Goal: Share content: Share content

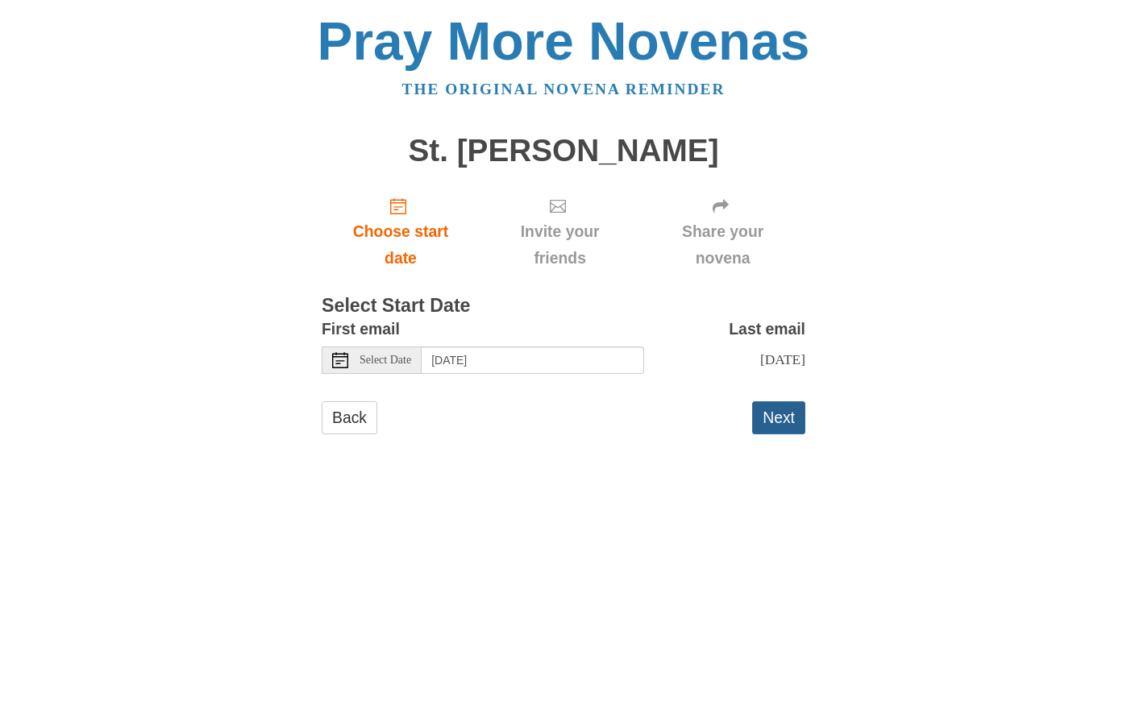
click at [789, 417] on button "Next" at bounding box center [778, 418] width 53 height 33
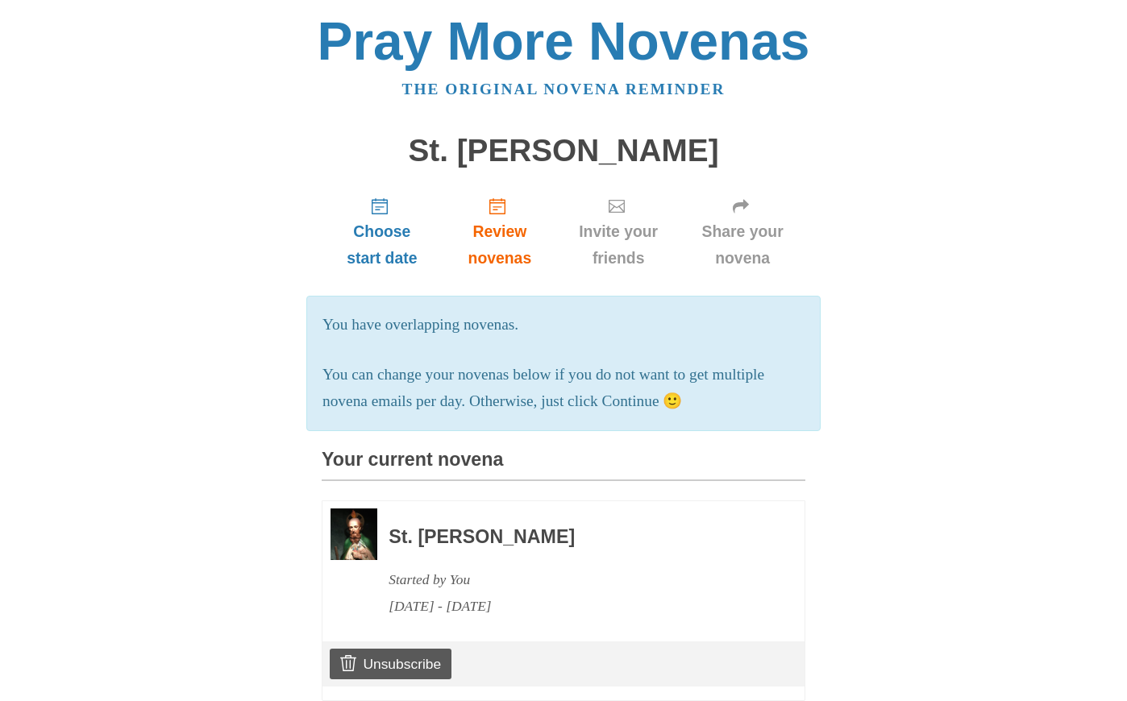
click at [772, 209] on link "Share your novena" at bounding box center [743, 232] width 126 height 96
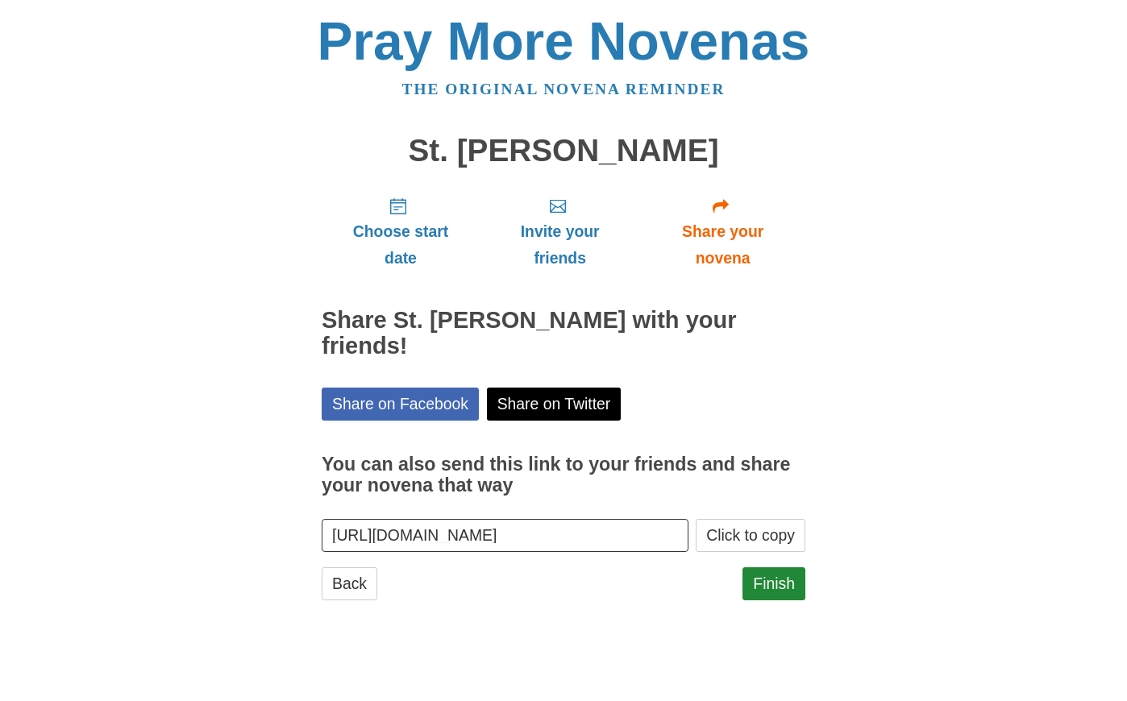
click at [605, 519] on input "https://www.praymorenovenas.com/st-jude-novena/1257274" at bounding box center [505, 535] width 367 height 33
click at [616, 587] on main "St. Jude Novena Choose start date Invite your friends Share your novena Share S…" at bounding box center [564, 376] width 484 height 514
click at [582, 531] on div "Choose start date Invite your friends Share your novena Share St. Jude Novena w…" at bounding box center [564, 400] width 484 height 432
click at [582, 519] on input "https://www.praymorenovenas.com/st-jude-novena/1257274" at bounding box center [505, 535] width 367 height 33
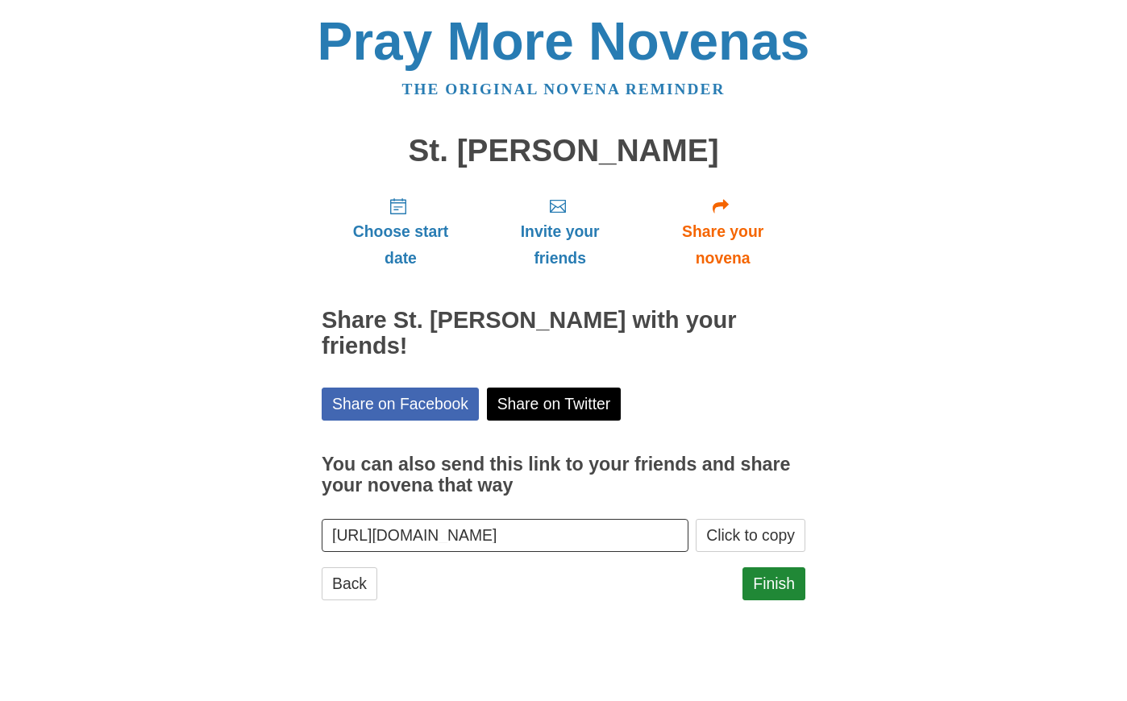
click at [582, 519] on input "https://www.praymorenovenas.com/st-jude-novena/1257274" at bounding box center [505, 535] width 367 height 33
click at [631, 519] on input "https://www.praymorenovenas.com/st-jude-novena/1257274" at bounding box center [505, 535] width 367 height 33
click at [762, 519] on button "Click to copy" at bounding box center [751, 535] width 110 height 33
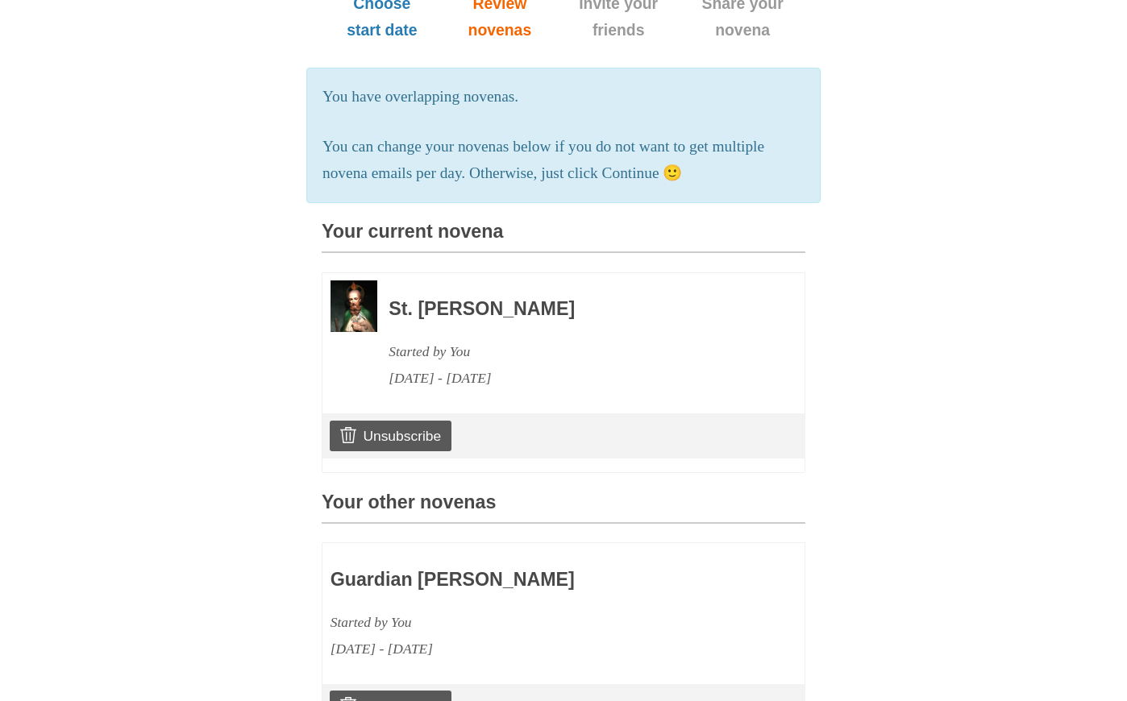
scroll to position [216, 0]
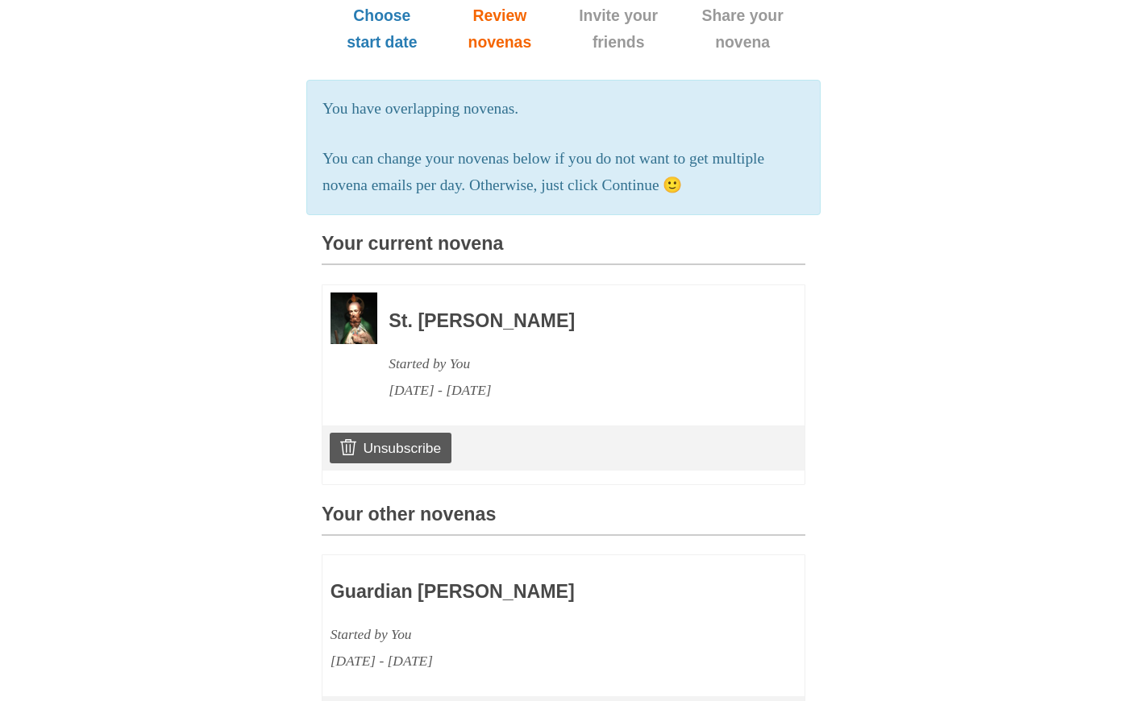
click at [446, 317] on h3 "St. [PERSON_NAME]" at bounding box center [575, 321] width 372 height 21
click at [422, 333] on div "St. [PERSON_NAME] Started by You [DATE] - [DATE]" at bounding box center [575, 348] width 372 height 111
click at [360, 312] on img at bounding box center [354, 318] width 47 height 51
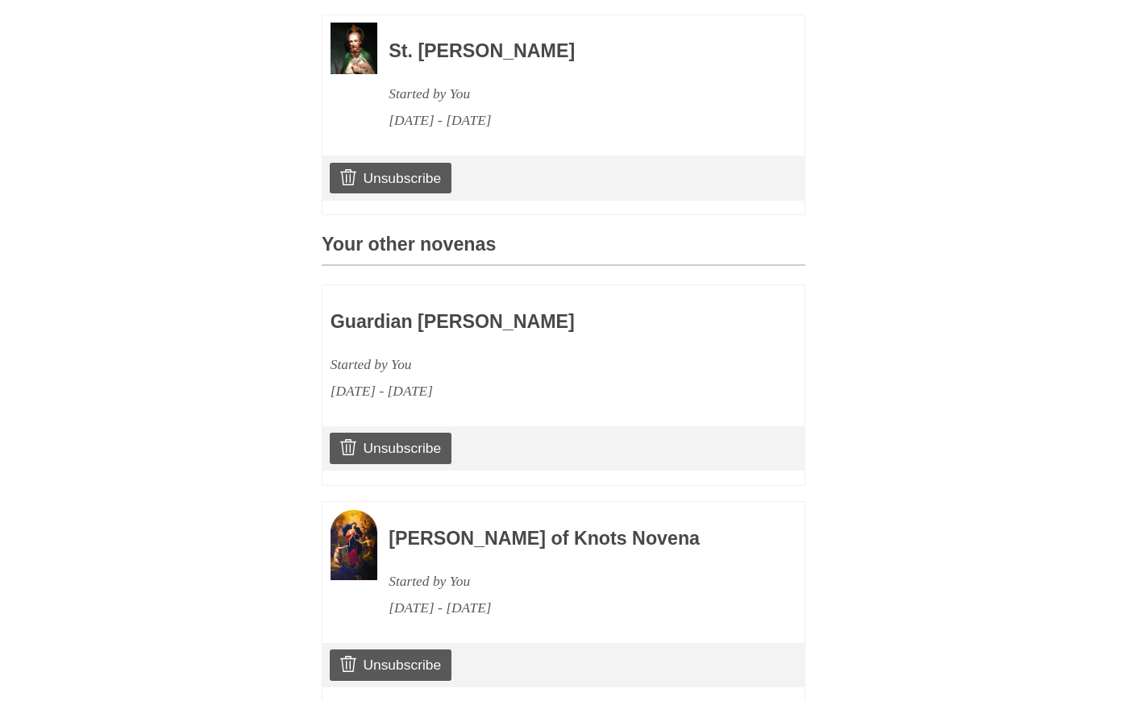
scroll to position [489, 0]
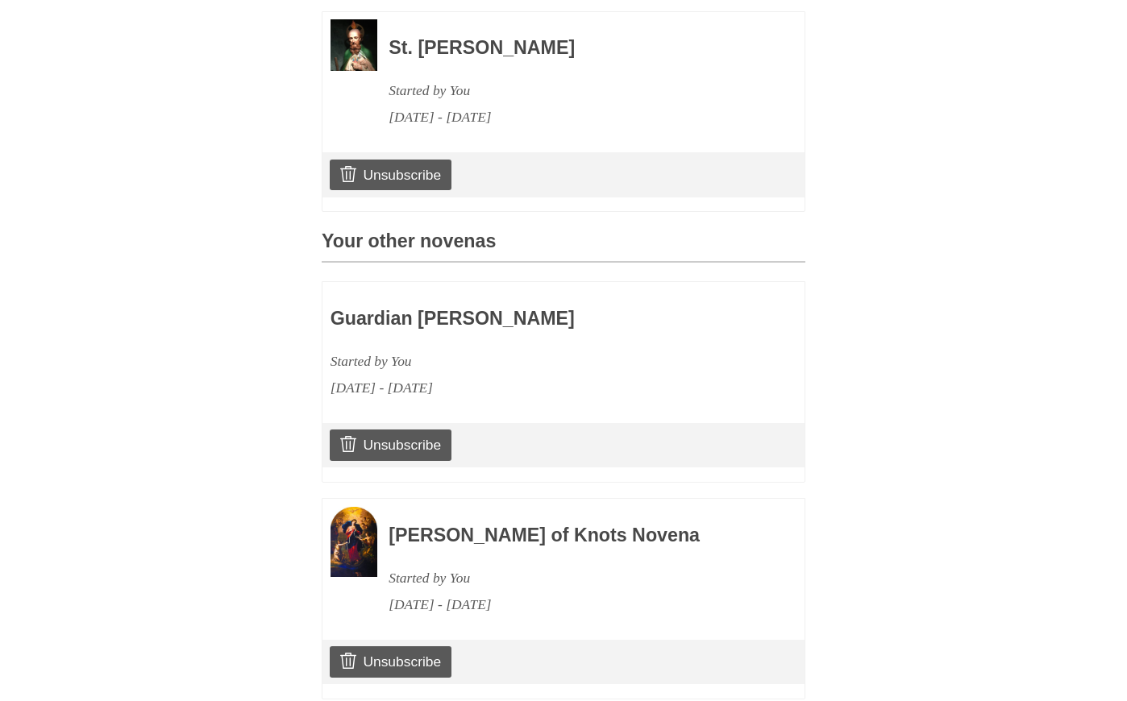
click at [482, 292] on div "Guardian [PERSON_NAME] Started by You [DATE] - [DATE]" at bounding box center [517, 345] width 372 height 111
click at [482, 320] on h3 "Guardian [PERSON_NAME]" at bounding box center [517, 319] width 372 height 21
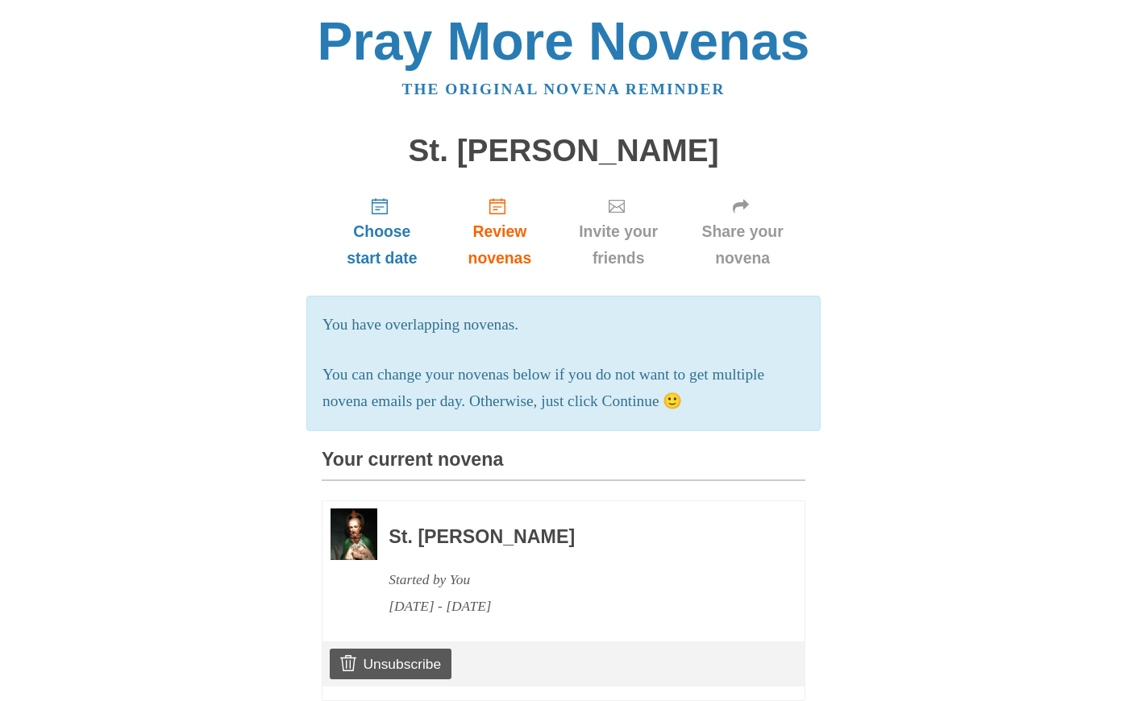
scroll to position [0, 0]
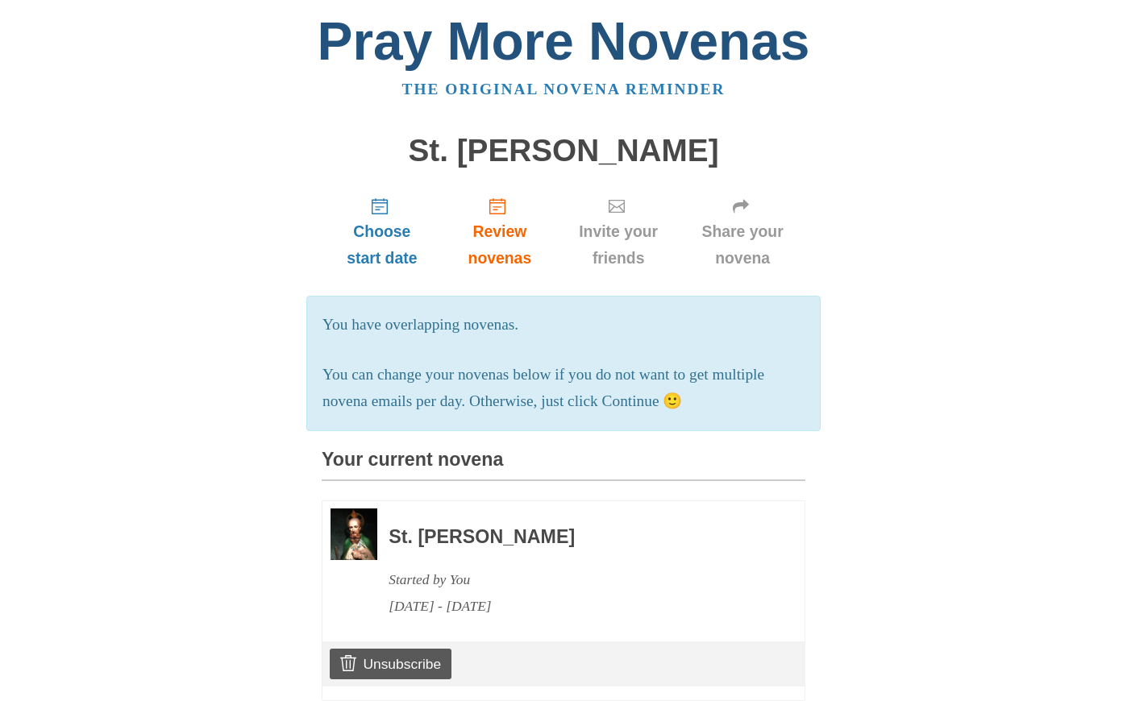
click at [589, 22] on link "Pray More Novenas" at bounding box center [564, 41] width 493 height 60
